Goal: Task Accomplishment & Management: Manage account settings

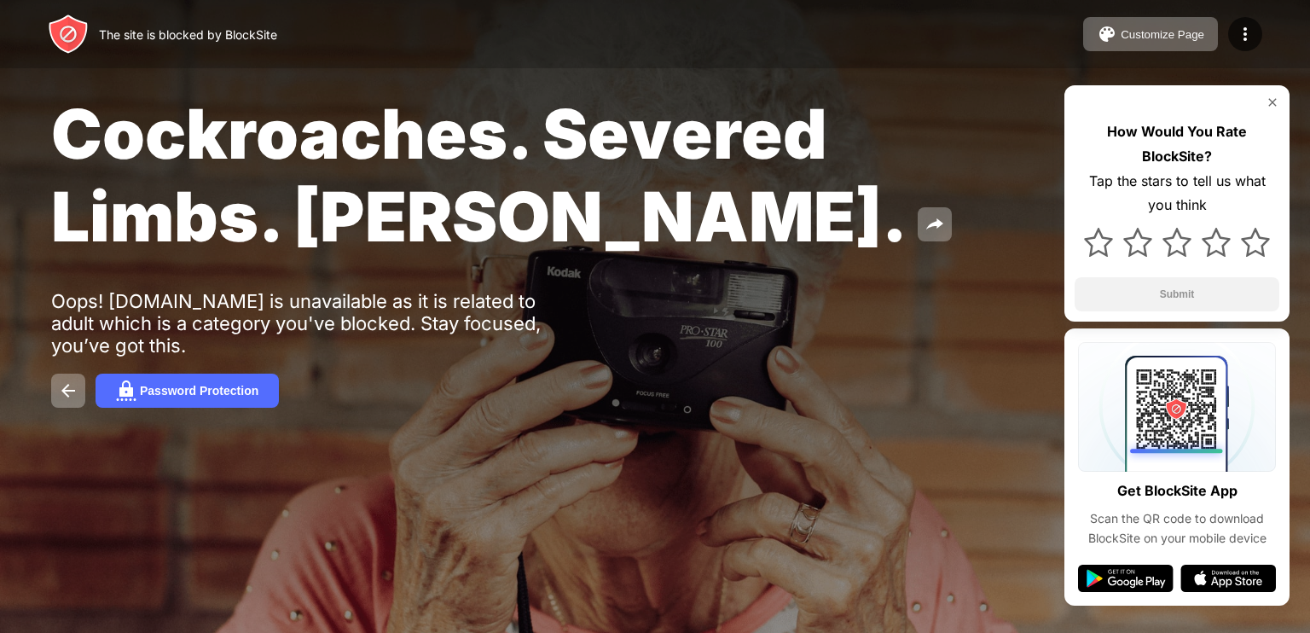
drag, startPoint x: 996, startPoint y: 0, endPoint x: 1013, endPoint y: 116, distance: 117.2
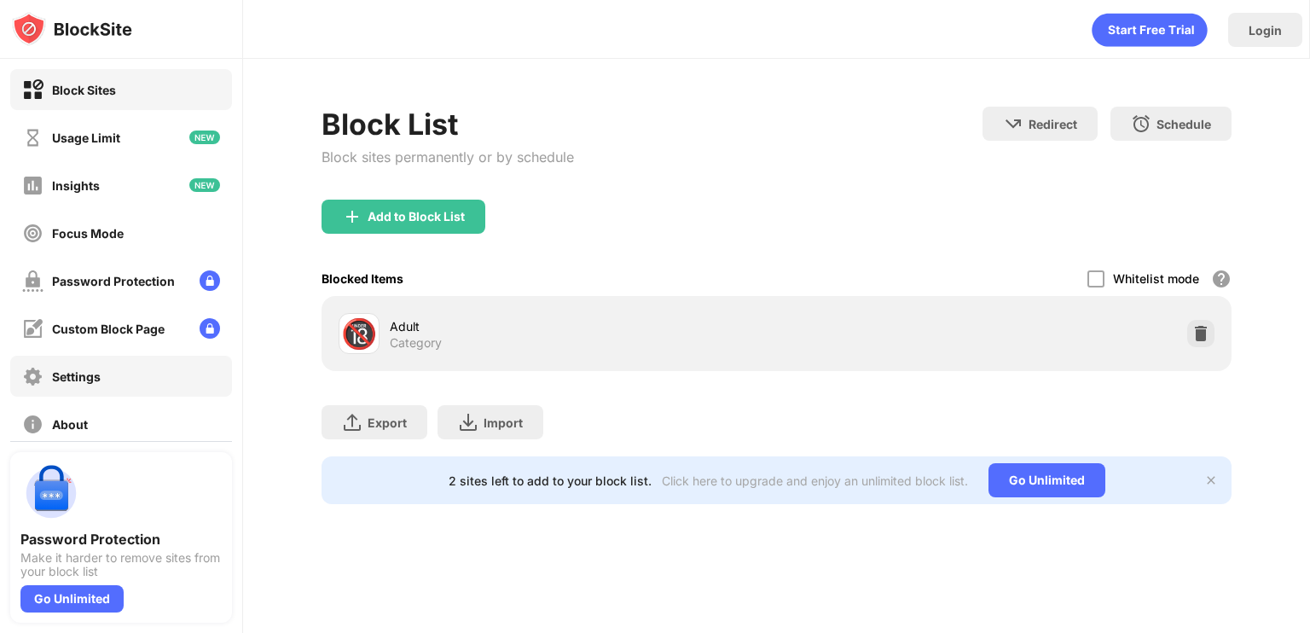
click at [103, 382] on div "Settings" at bounding box center [121, 376] width 222 height 41
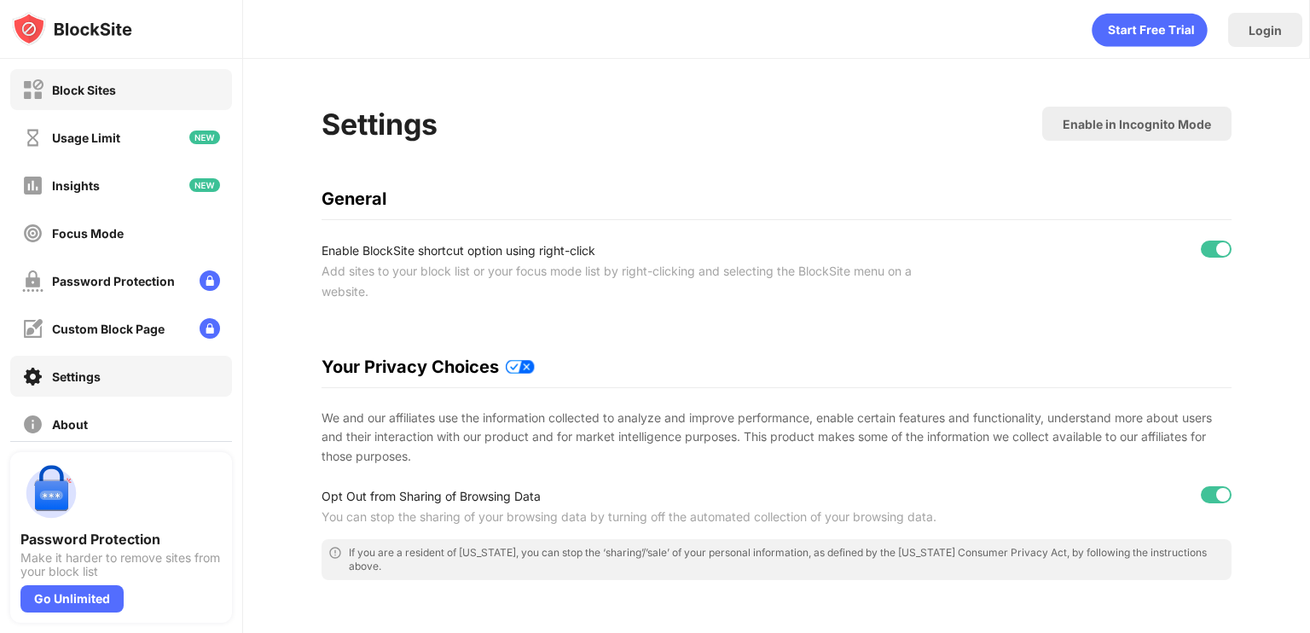
click at [116, 106] on div "Block Sites" at bounding box center [121, 89] width 222 height 41
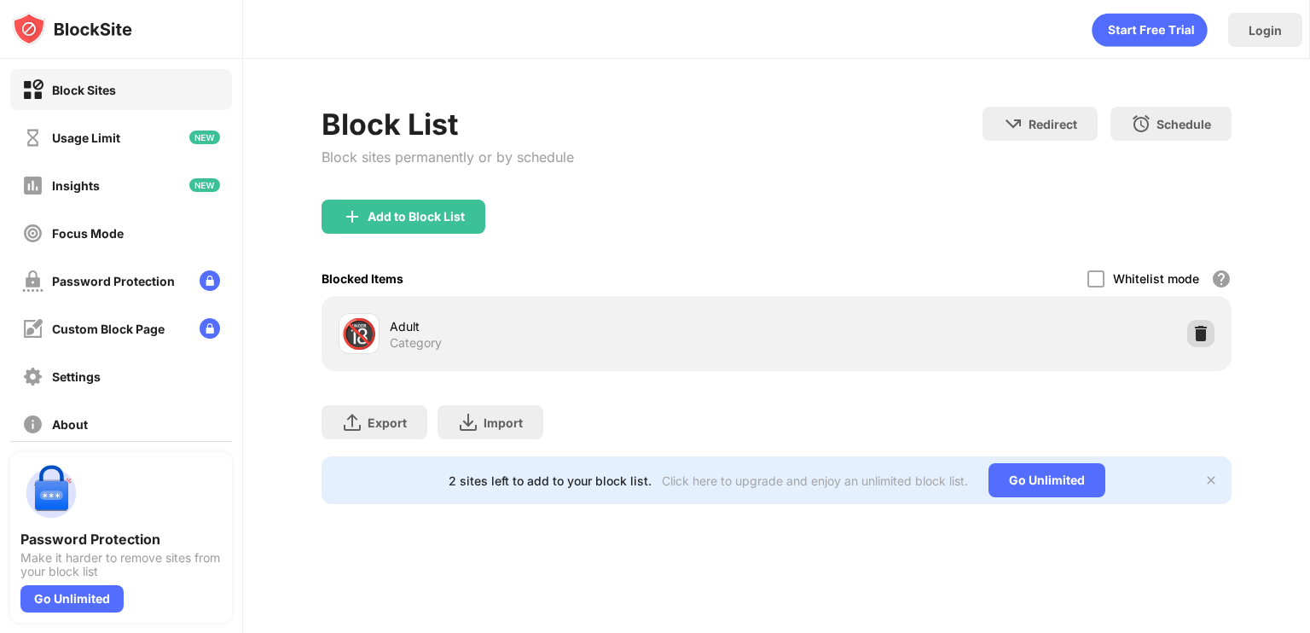
click at [1191, 323] on div at bounding box center [1200, 333] width 27 height 27
